Goal: Task Accomplishment & Management: Use online tool/utility

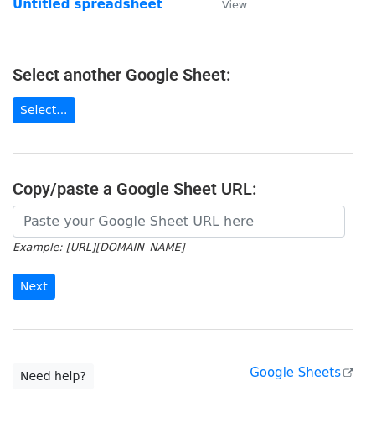
scroll to position [168, 0]
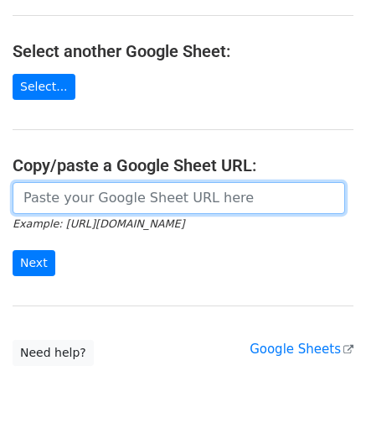
click at [97, 204] on input "url" at bounding box center [179, 198] width 333 height 32
paste input "[URL][DOMAIN_NAME]"
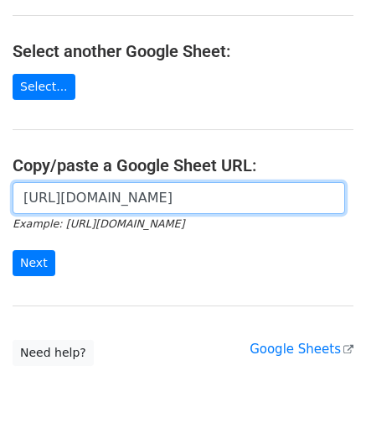
scroll to position [0, 356]
type input "[URL][DOMAIN_NAME]"
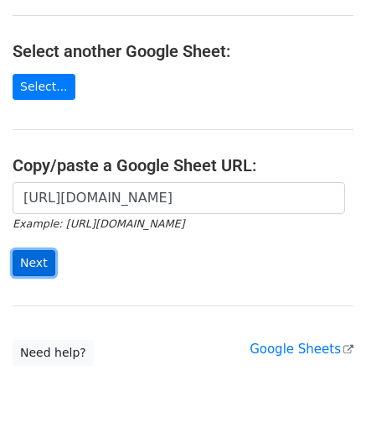
click at [24, 260] on input "Next" at bounding box center [34, 263] width 43 height 26
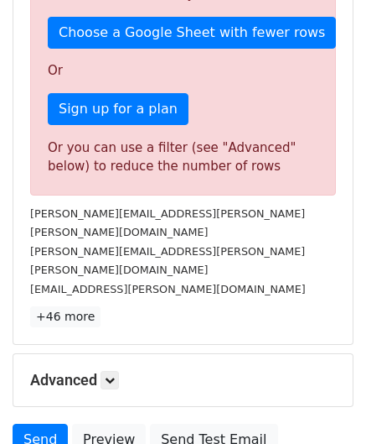
scroll to position [566, 0]
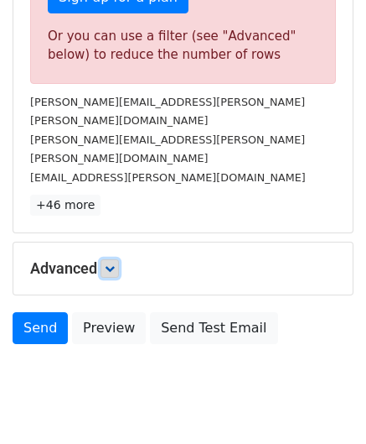
click at [119, 259] on link at bounding box center [110, 268] width 18 height 18
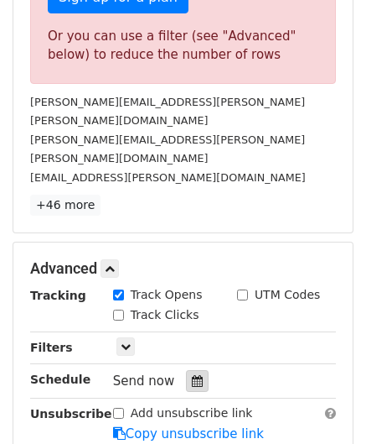
click at [192, 375] on icon at bounding box center [197, 381] width 11 height 12
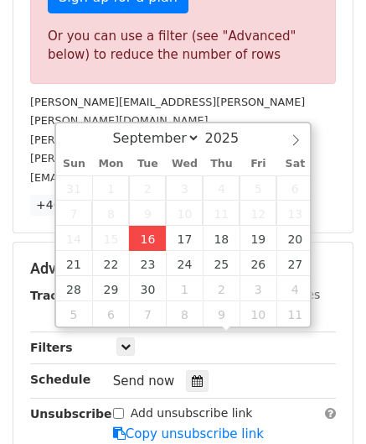
type input "2025-09-16 12:00"
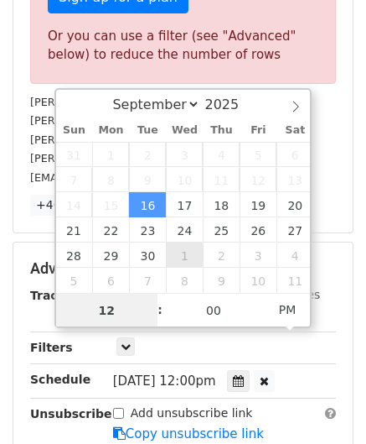
paste input "Hour"
type input "1"
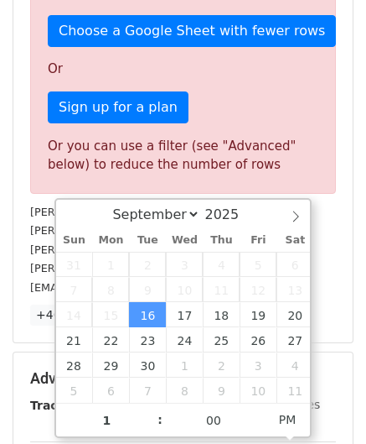
type input "2025-09-16 13:00"
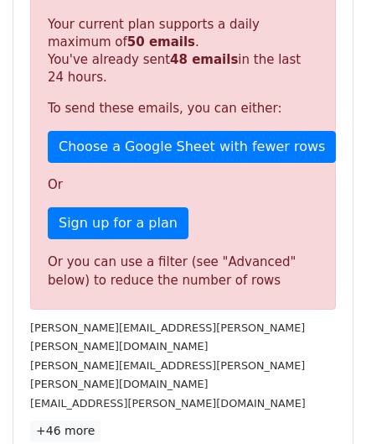
scroll to position [769, 0]
